Goal: Task Accomplishment & Management: Manage account settings

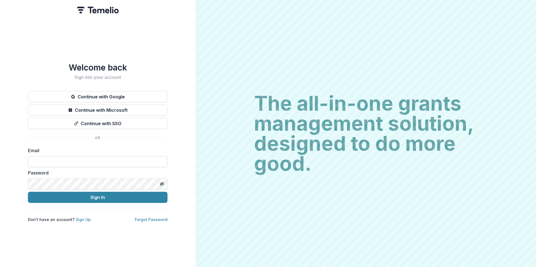
click at [80, 160] on input at bounding box center [98, 161] width 140 height 11
type input "**********"
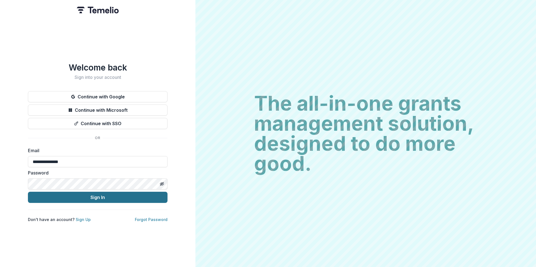
click at [96, 198] on button "Sign In" at bounding box center [98, 197] width 140 height 11
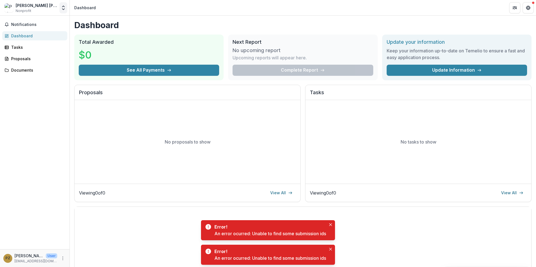
click at [65, 8] on icon "Open entity switcher" at bounding box center [64, 8] width 6 height 6
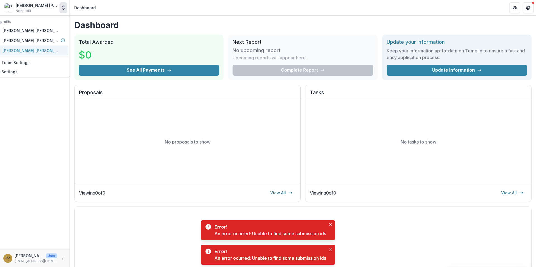
click at [38, 50] on div "[PERSON_NAME] [PERSON_NAME]" at bounding box center [31, 51] width 56 height 6
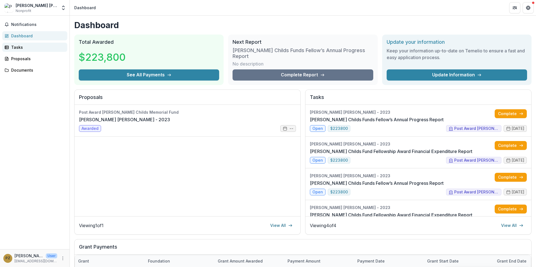
click at [21, 47] on div "Tasks" at bounding box center [37, 47] width 52 height 6
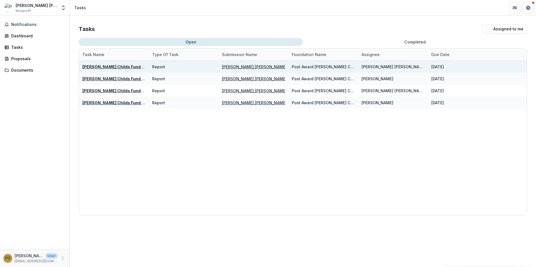
click at [128, 67] on u "[PERSON_NAME] Childs Funds Fellow’s Annual Progress Report" at bounding box center [145, 66] width 127 height 5
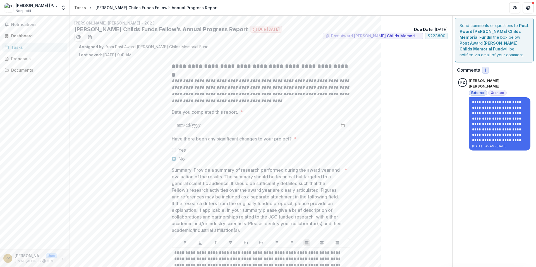
click at [63, 260] on icon "More" at bounding box center [63, 259] width 4 height 4
click at [86, 258] on button "Logout" at bounding box center [100, 256] width 60 height 9
